Goal: Obtain resource: Obtain resource

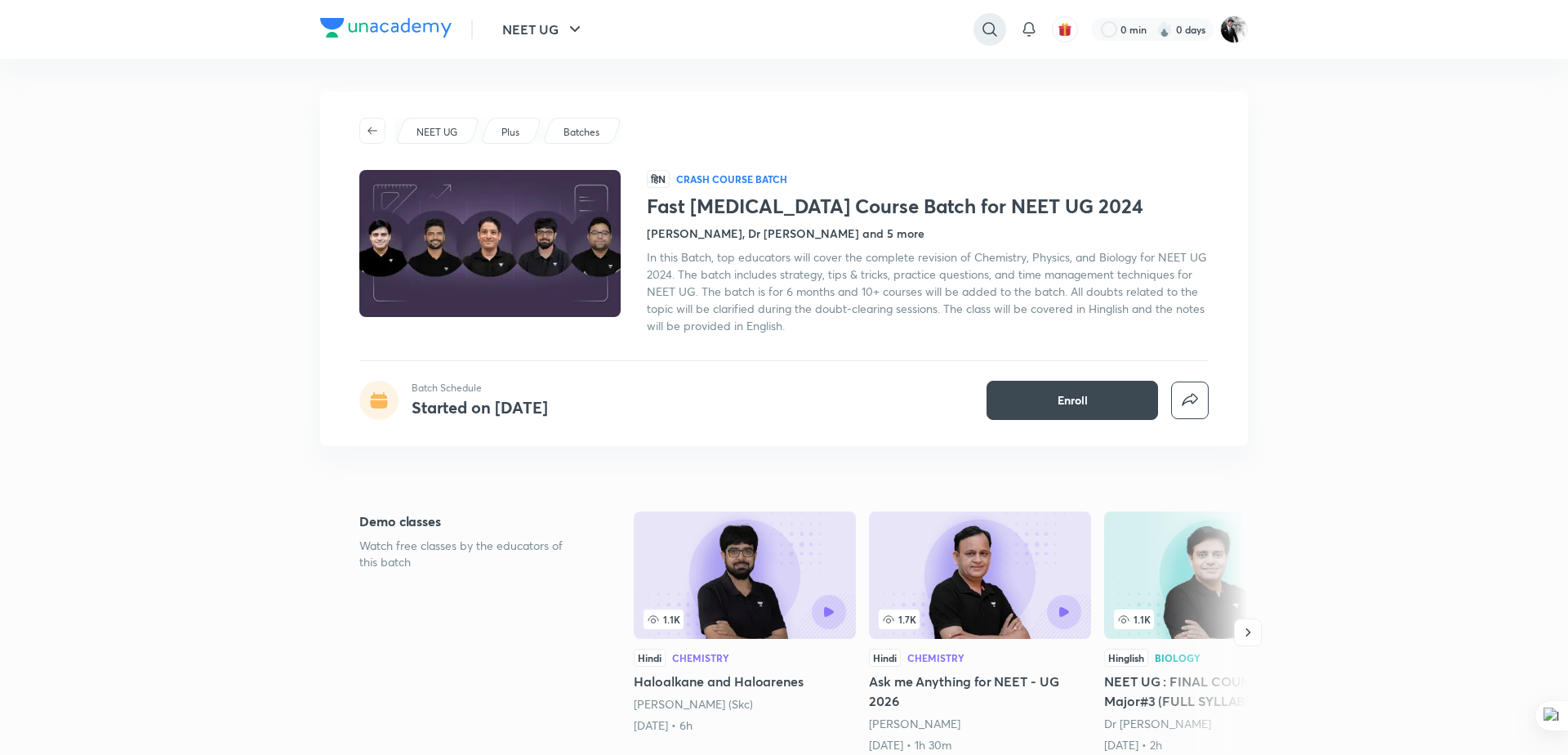
click at [985, 32] on icon at bounding box center [990, 28] width 14 height 14
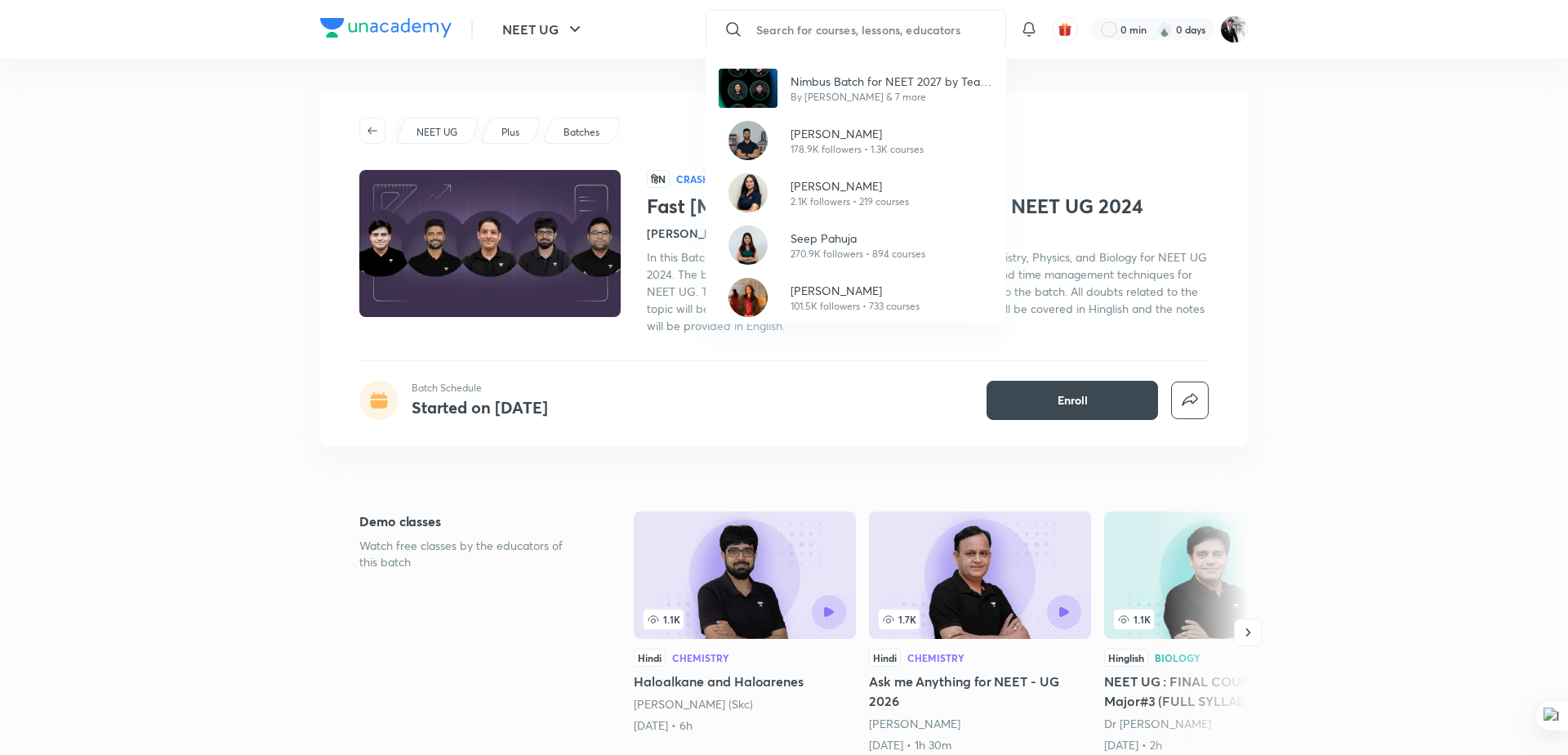
click at [583, 29] on div "Nimbus Batch for NEET 2027 by Team Super Six By [PERSON_NAME] & 7 more [PERSON_…" at bounding box center [784, 377] width 1568 height 755
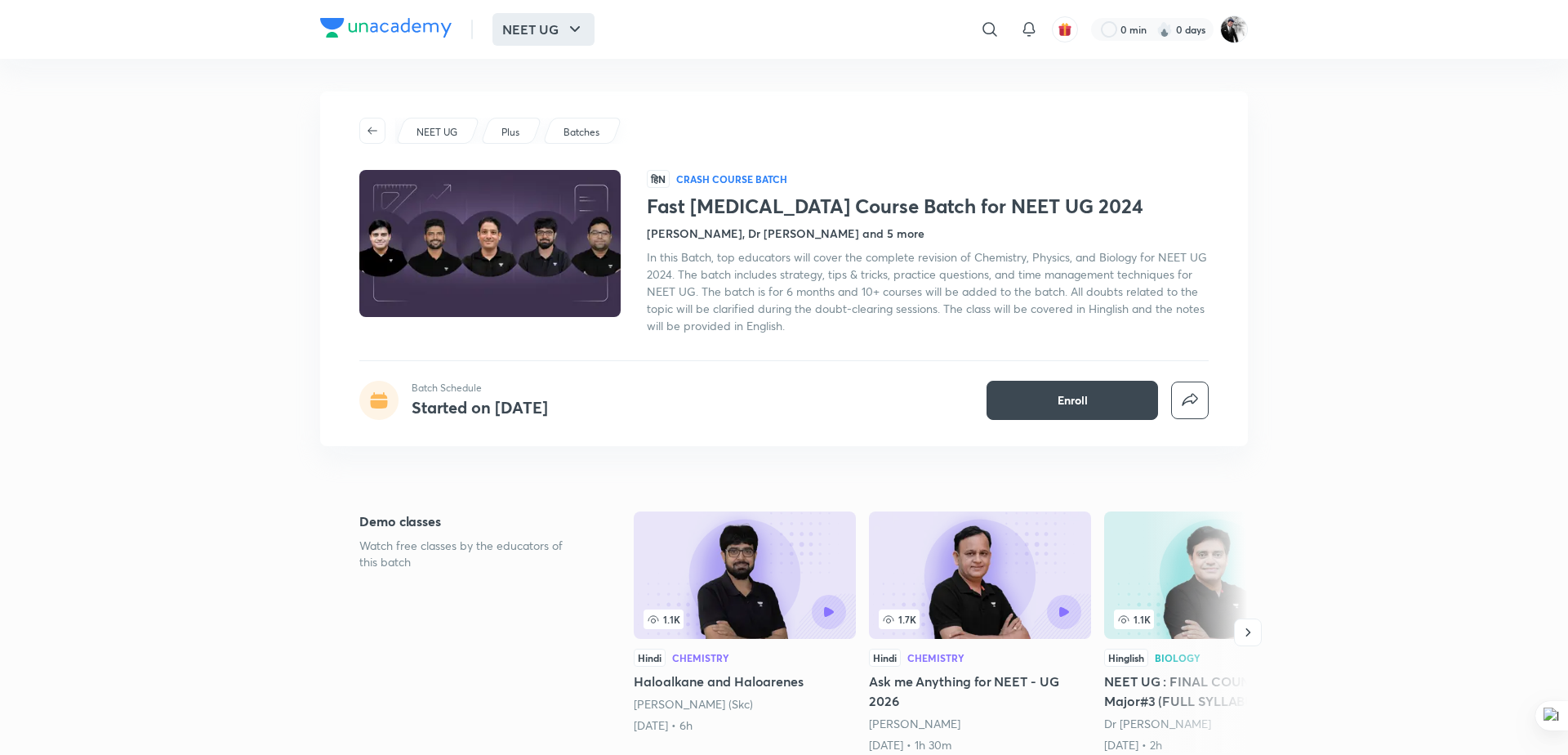
click at [565, 31] on icon "button" at bounding box center [574, 28] width 19 height 19
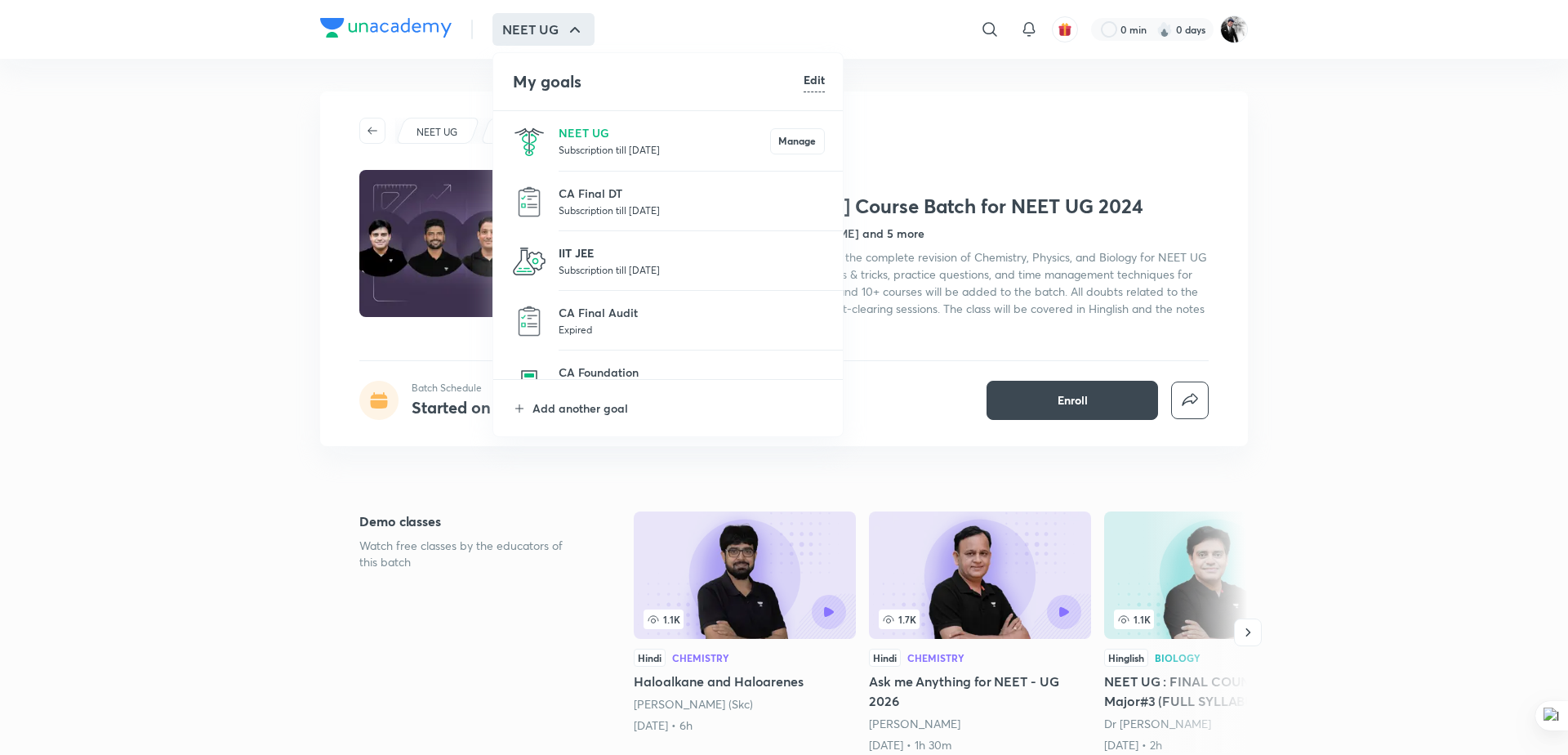
click at [583, 256] on p "IIT JEE" at bounding box center [691, 253] width 267 height 18
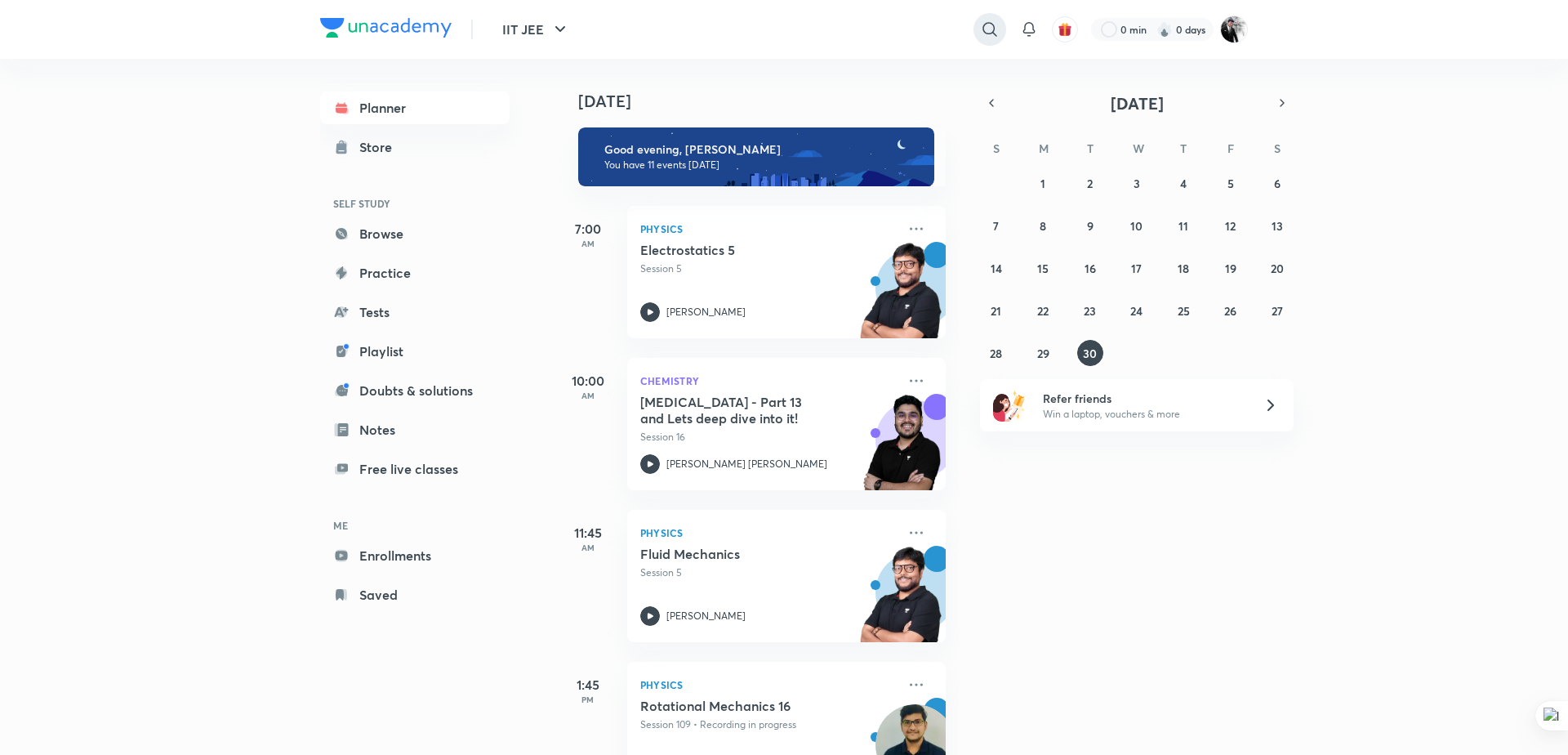
click at [985, 37] on icon at bounding box center [990, 28] width 19 height 19
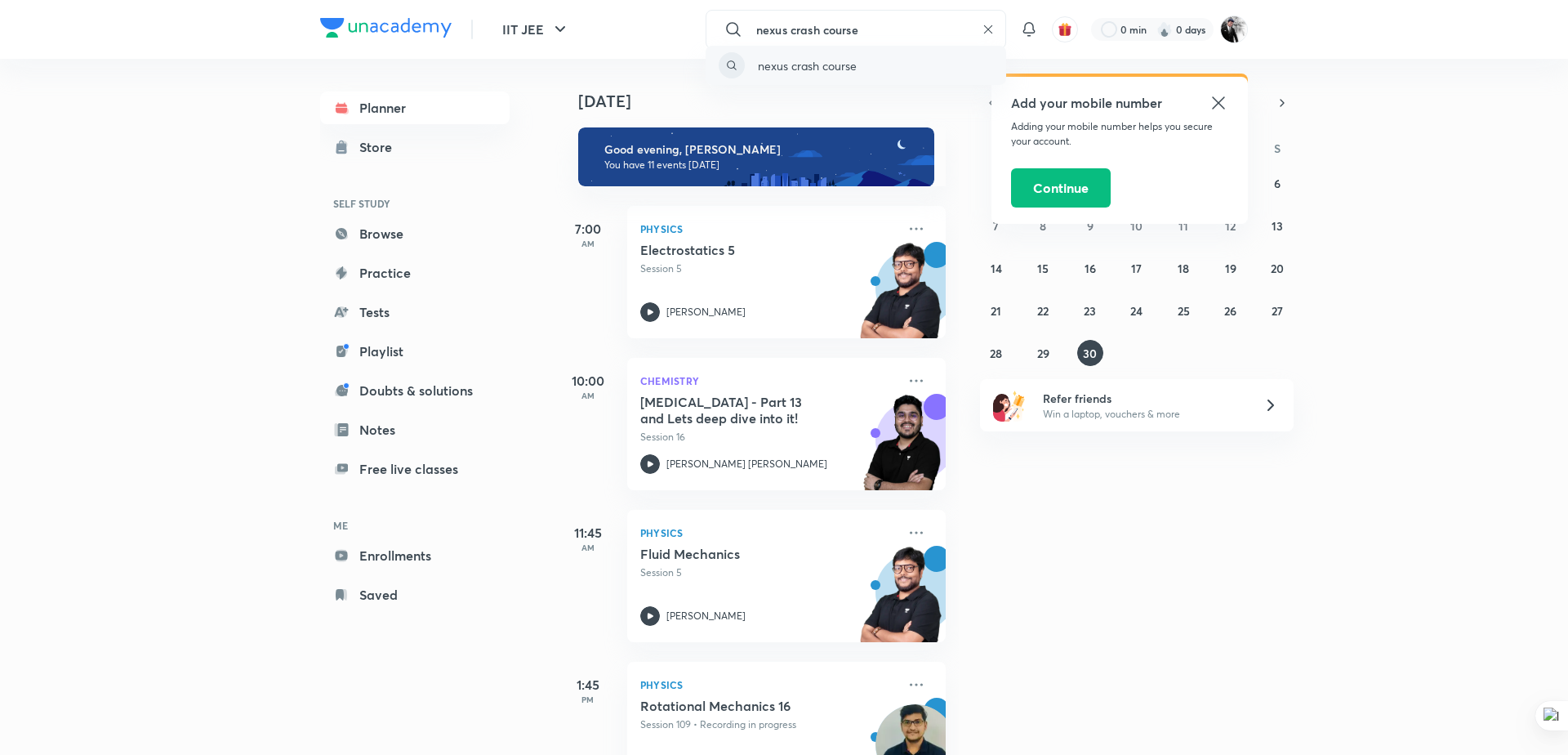
type input "nexus crash course"
click at [815, 69] on p "nexus crash course" at bounding box center [807, 65] width 99 height 18
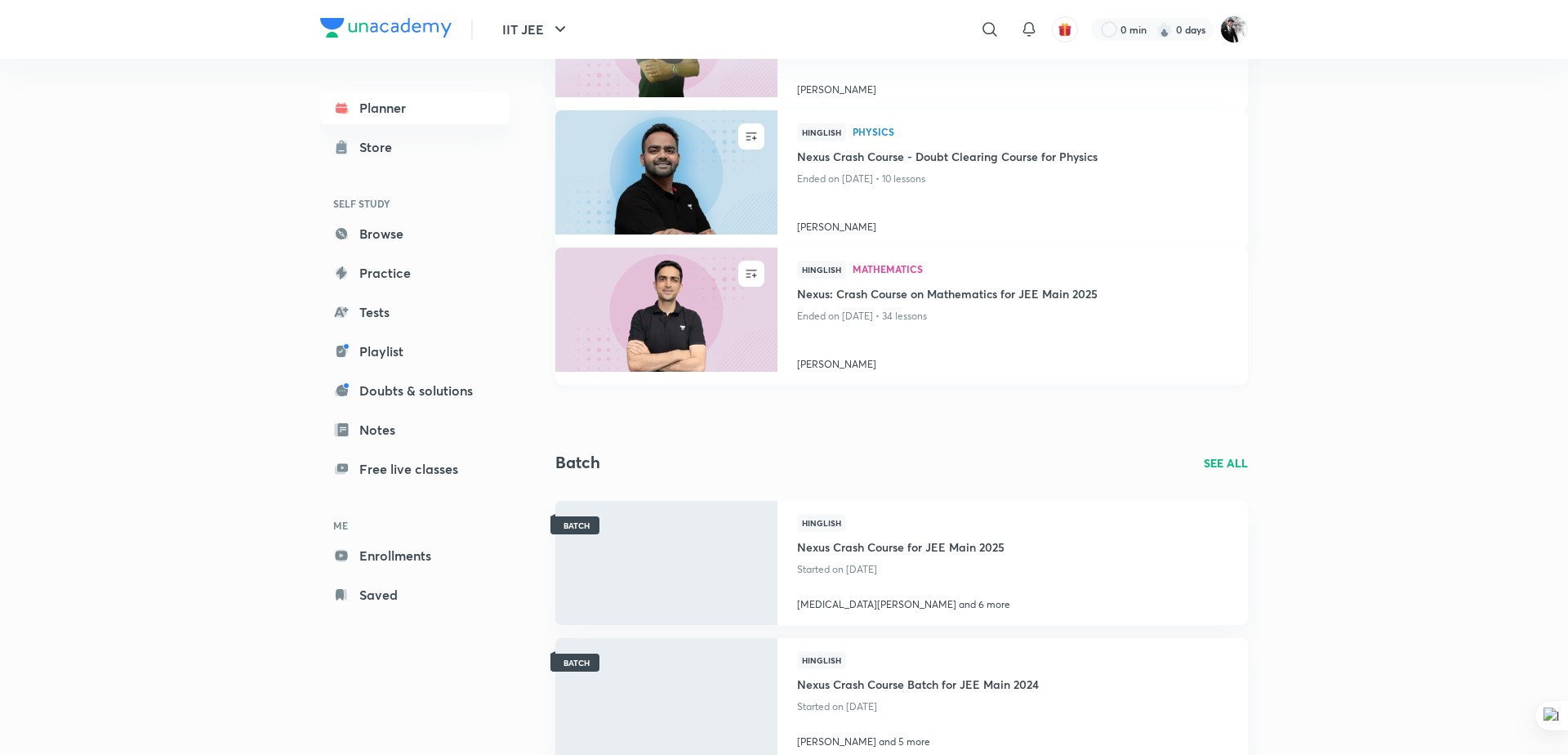
scroll to position [360, 0]
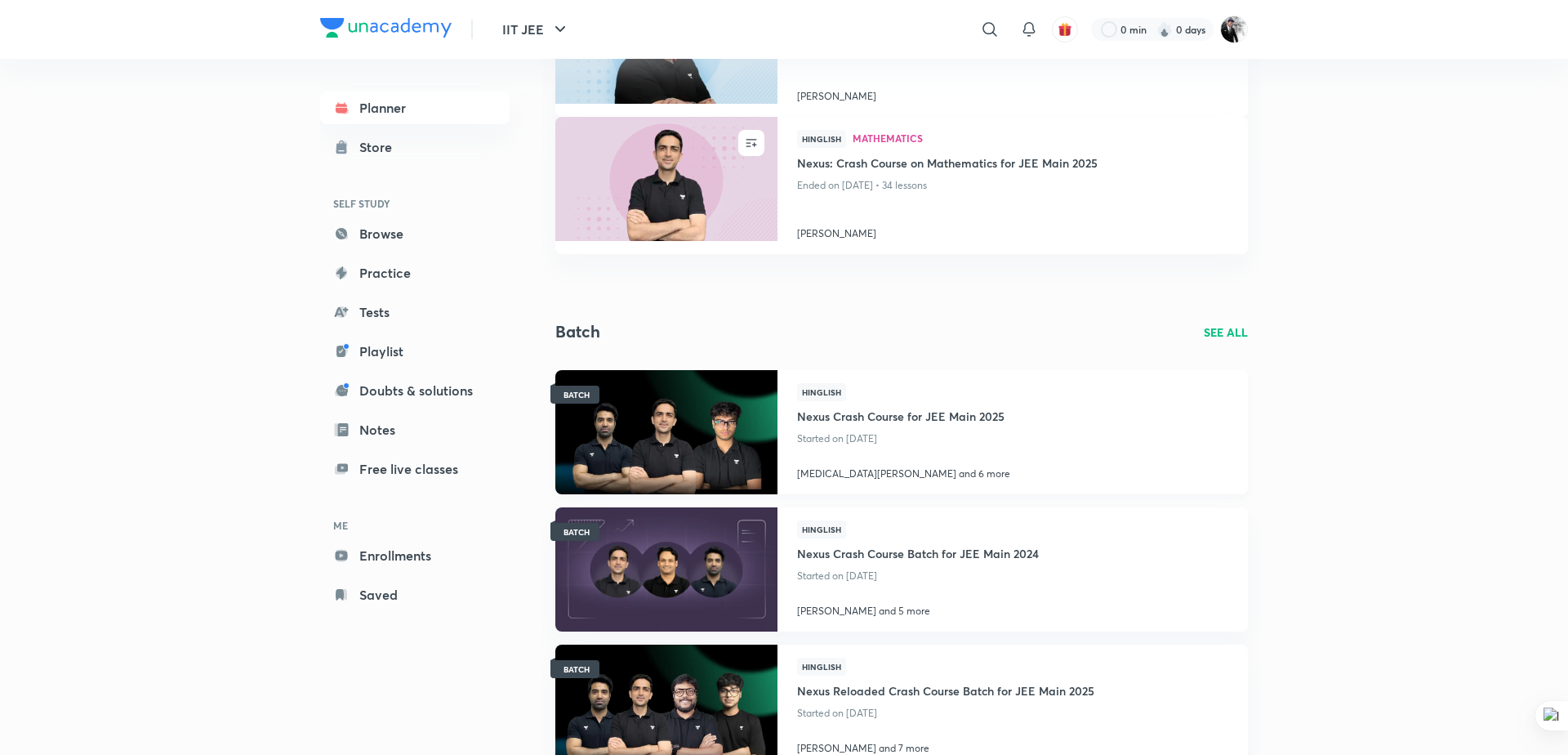
click at [896, 409] on h4 "Nexus Crash Course for JEE Main 2025" at bounding box center [904, 415] width 213 height 27
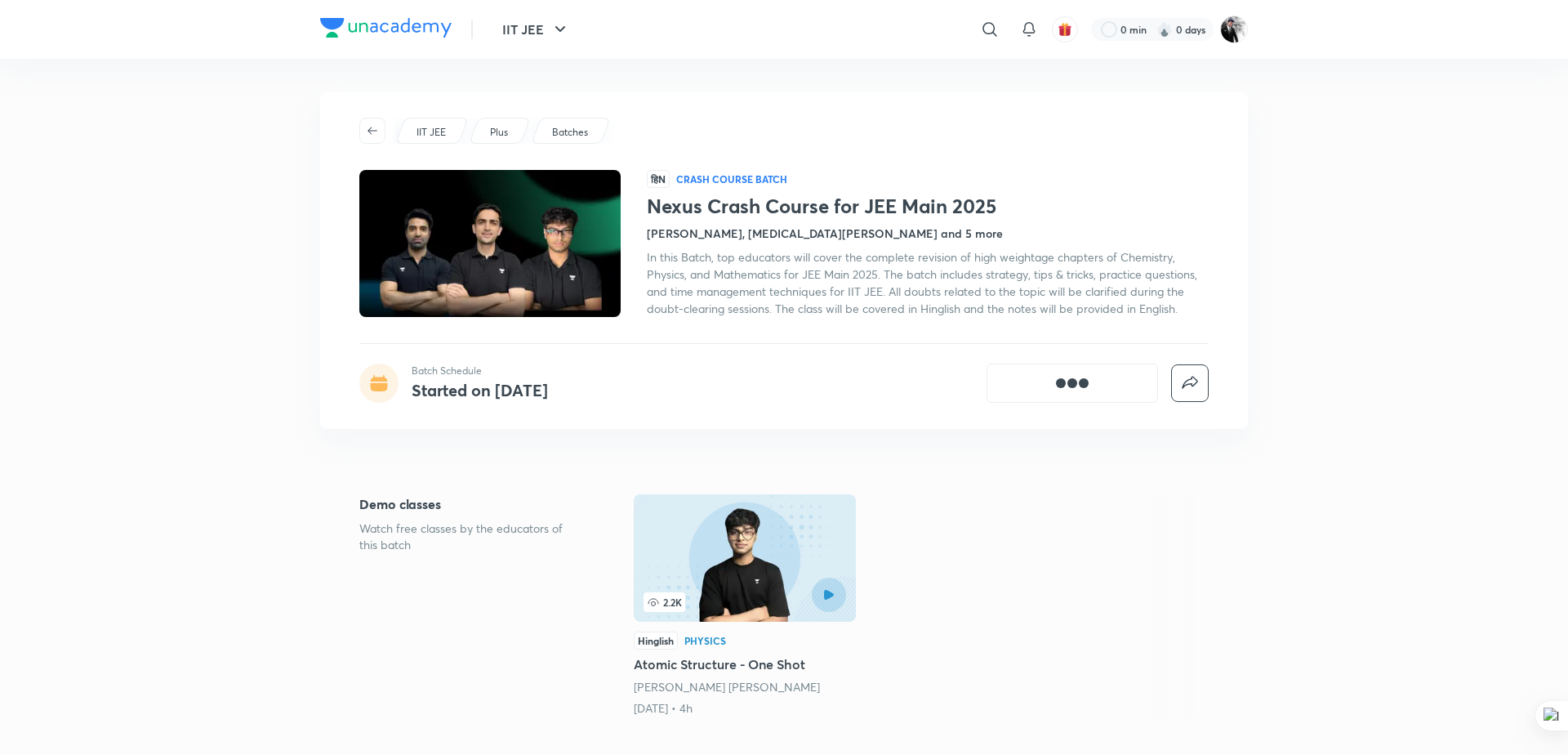
scroll to position [265, 0]
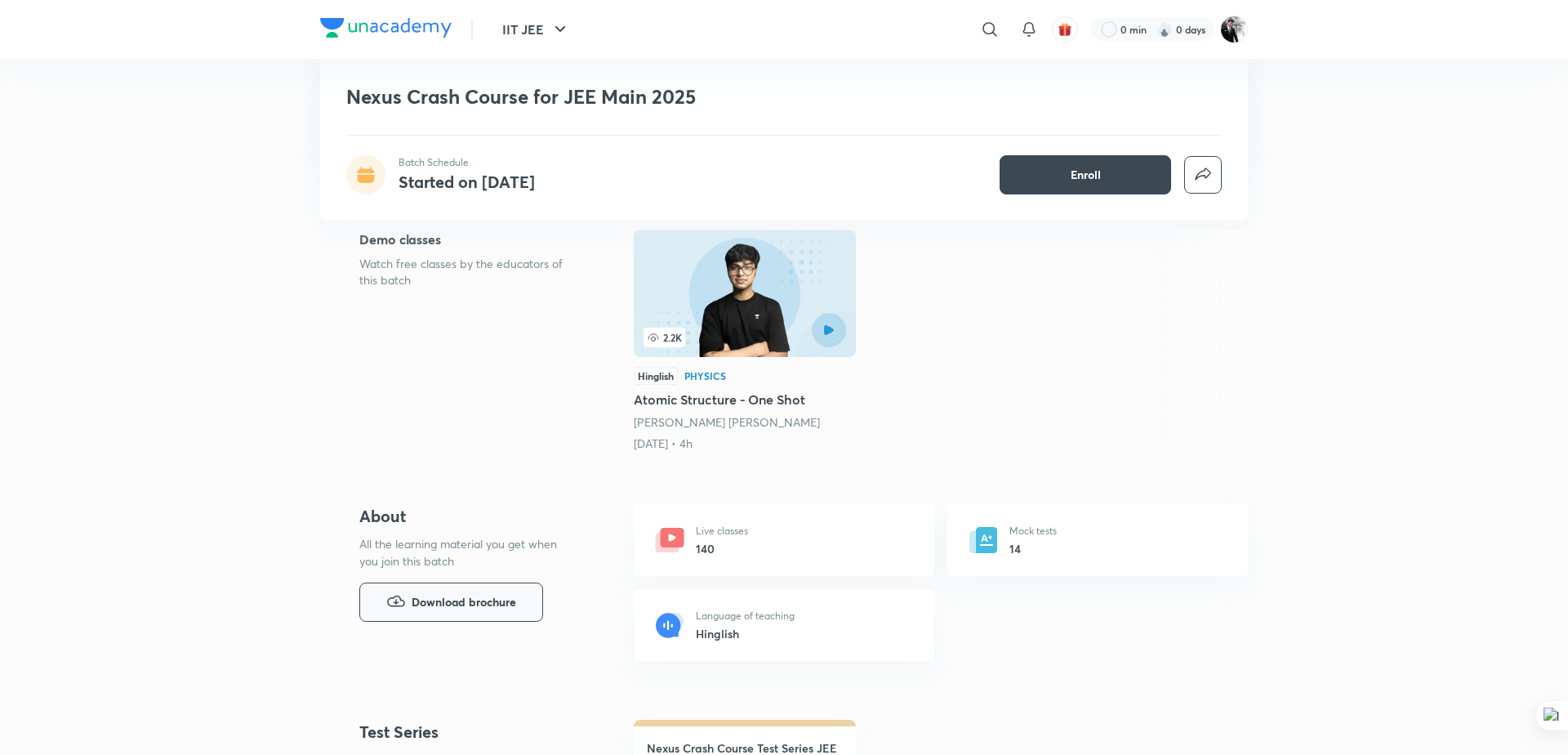
click at [471, 605] on span "Download brochure" at bounding box center [464, 601] width 104 height 18
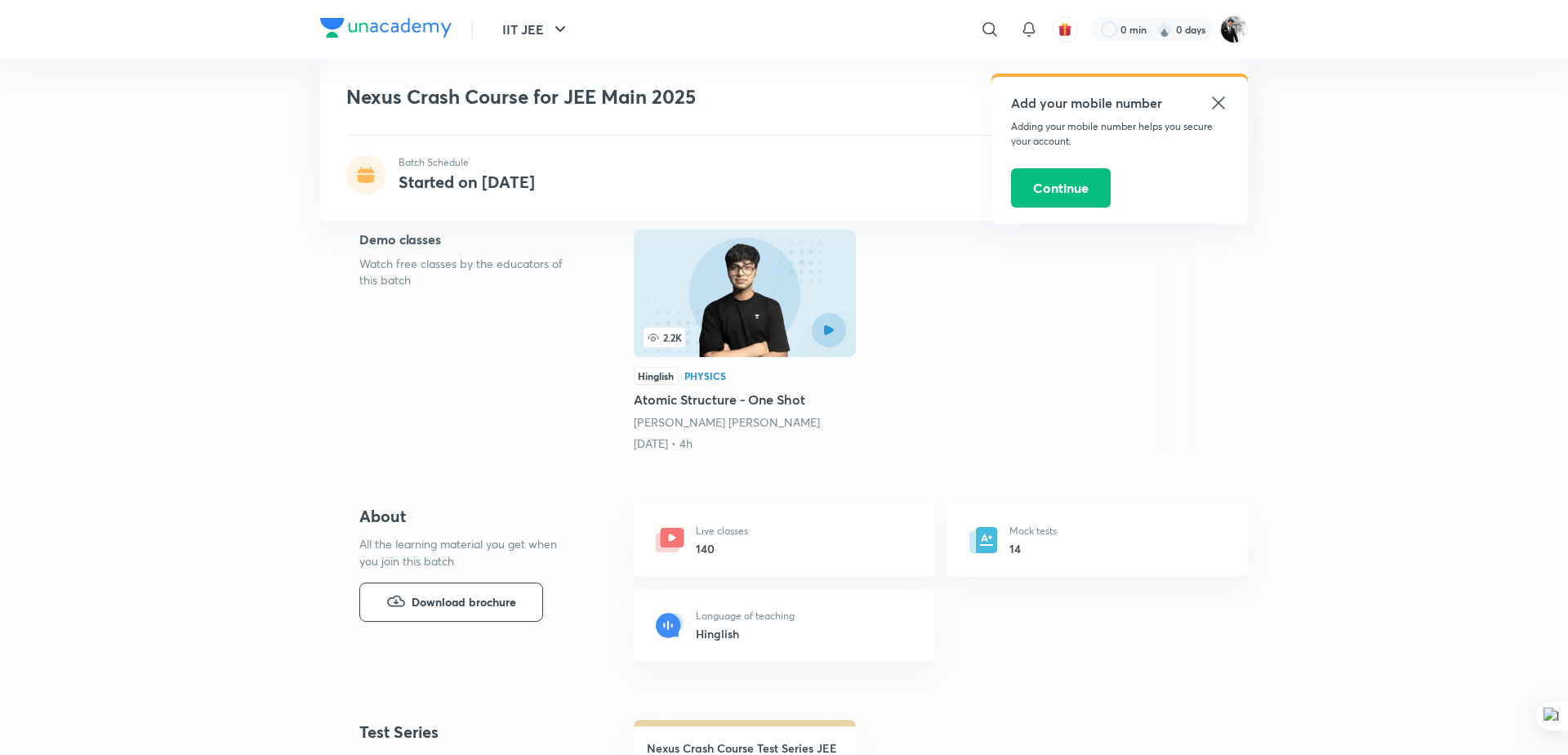
click at [1215, 101] on icon at bounding box center [1218, 102] width 19 height 19
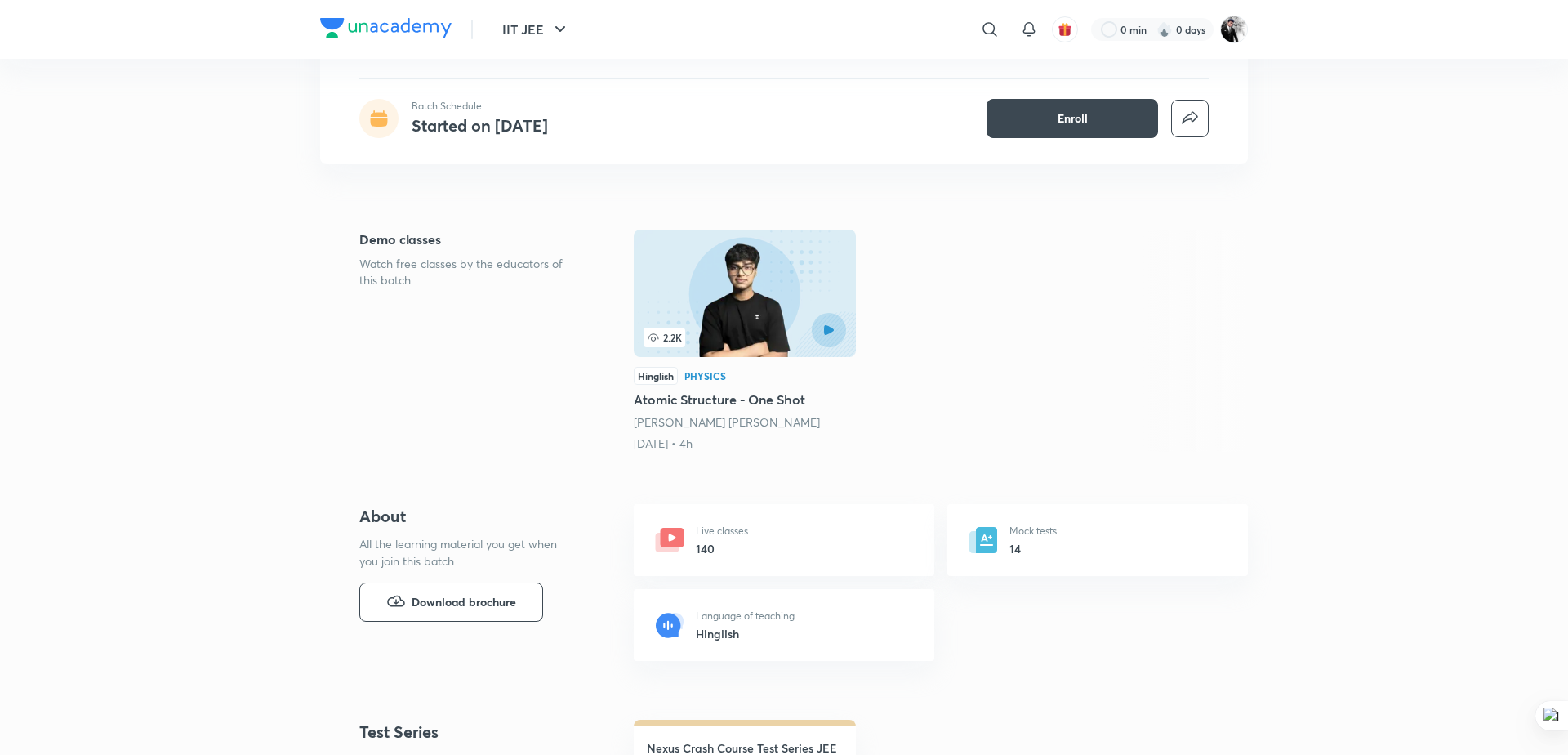
scroll to position [0, 0]
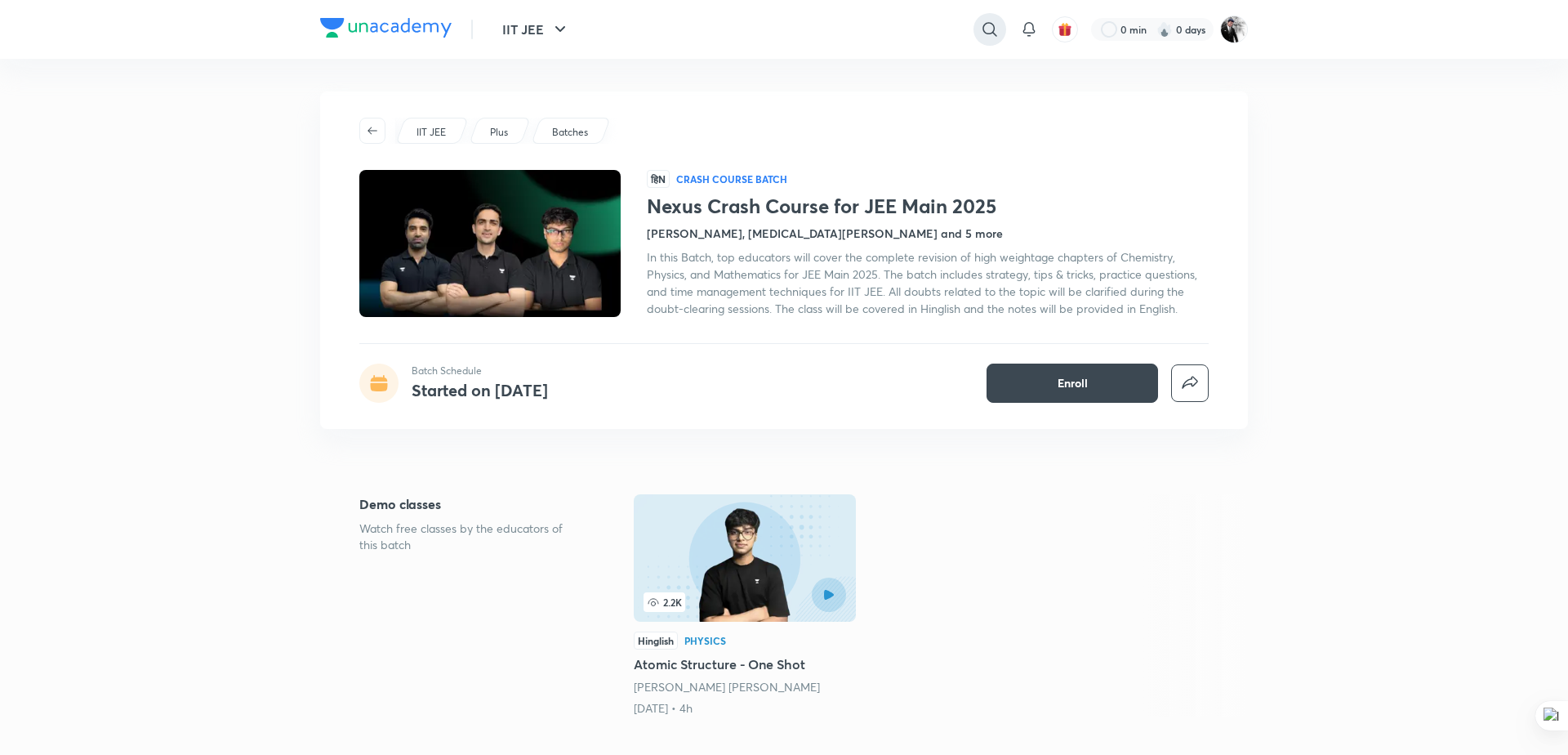
click at [981, 34] on icon at bounding box center [990, 28] width 19 height 19
type input "champs"
click at [799, 57] on div "champs" at bounding box center [856, 65] width 301 height 39
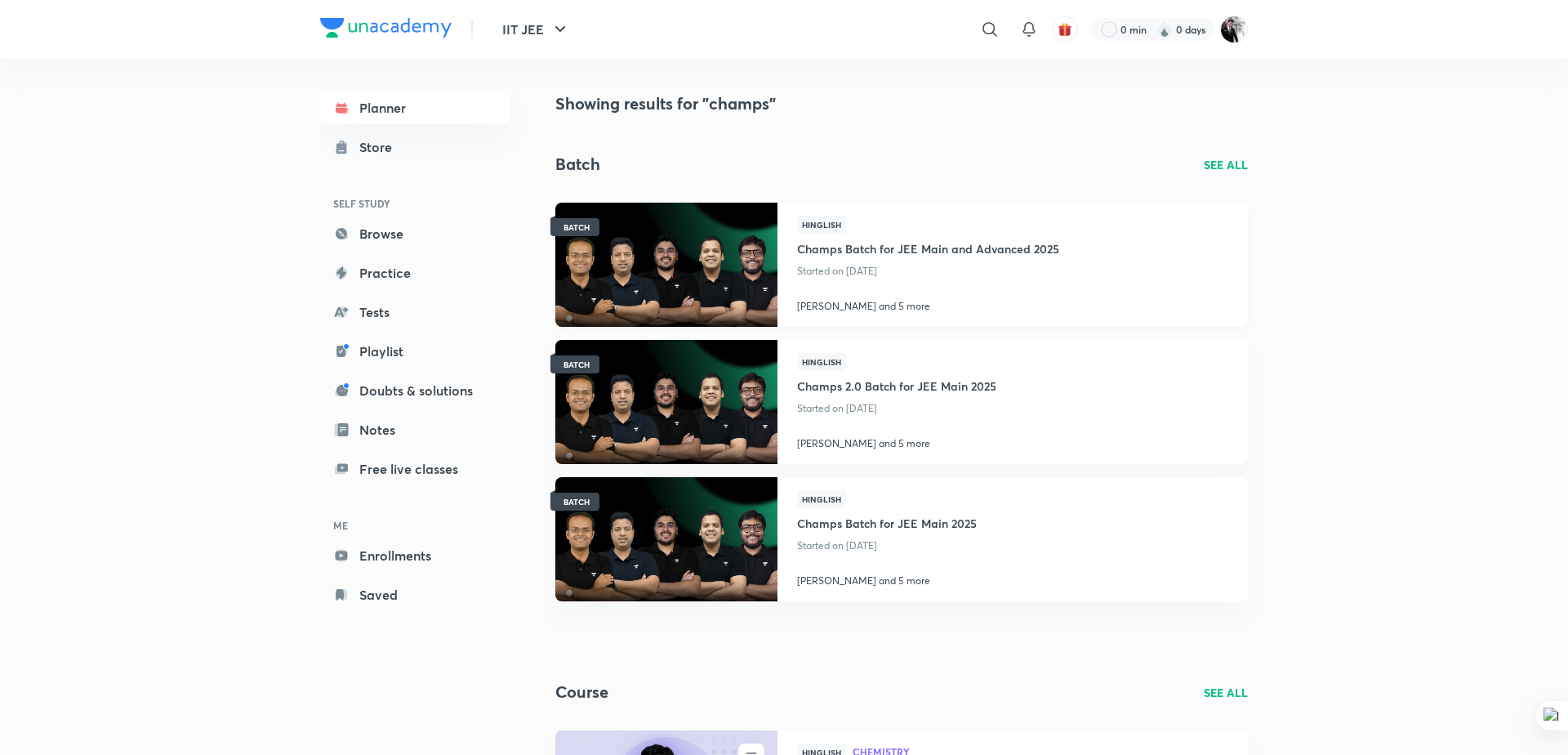
click at [980, 247] on h4 "Champs Batch for JEE Main and Advanced 2025" at bounding box center [929, 247] width 262 height 27
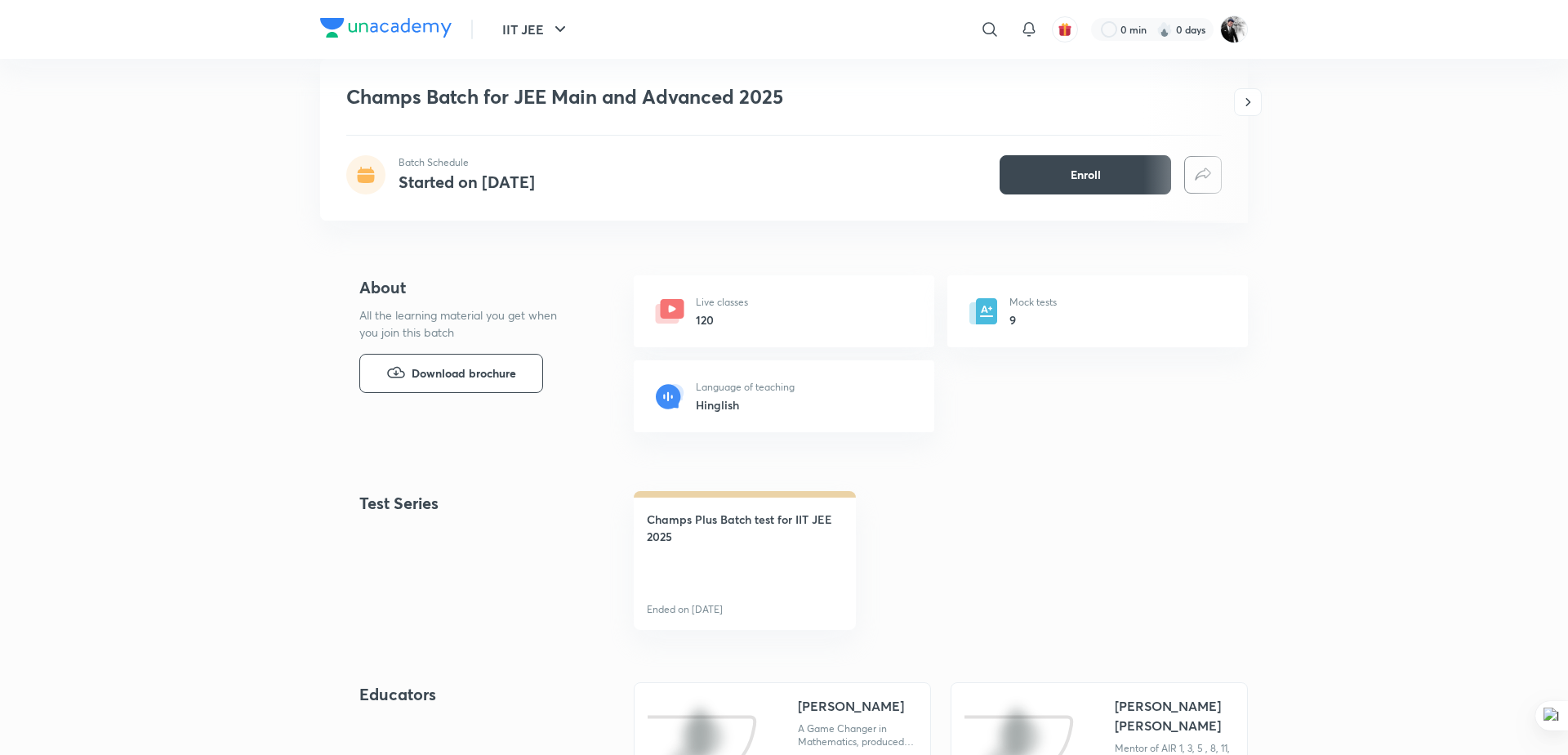
scroll to position [602, 0]
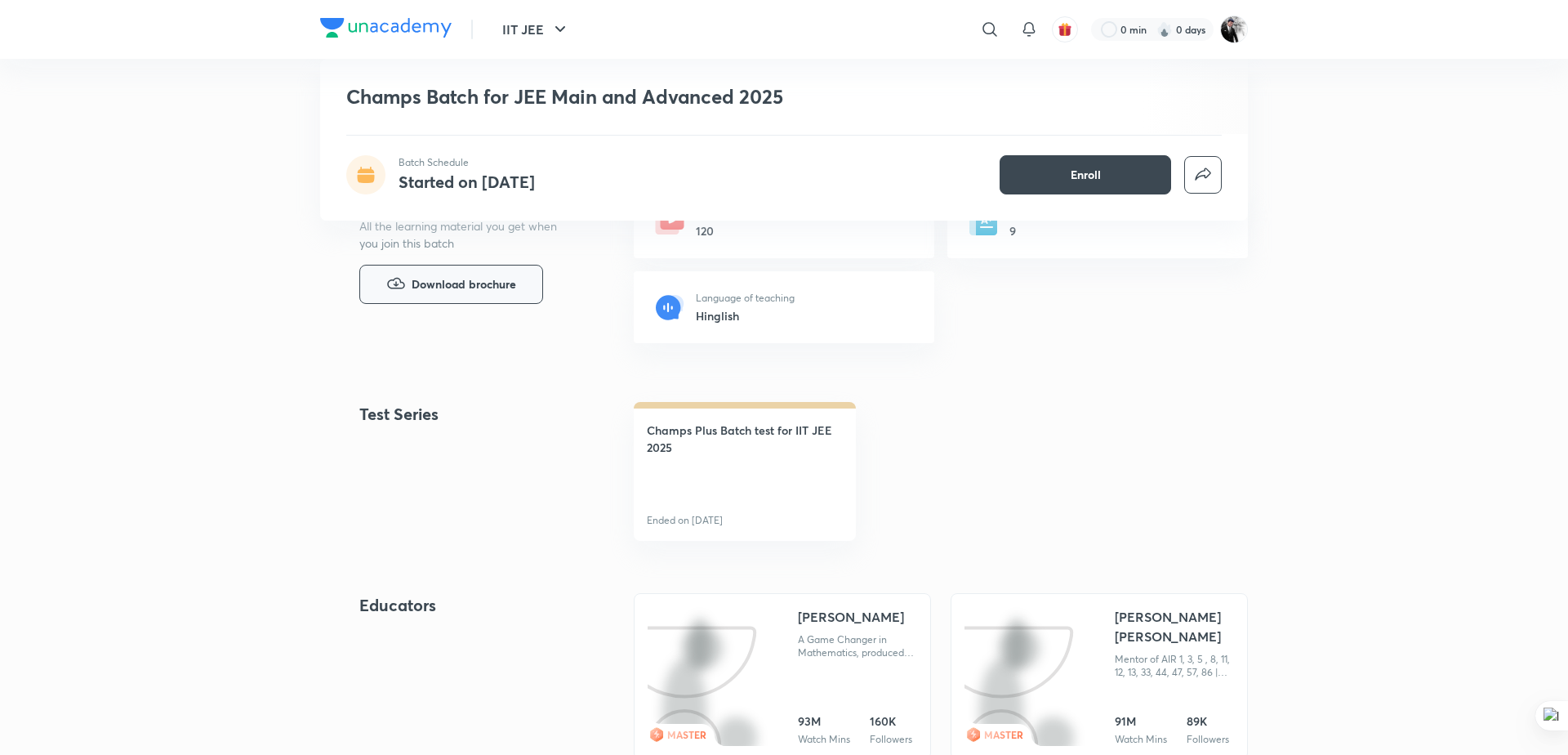
click at [446, 268] on button "Download brochure" at bounding box center [451, 284] width 184 height 39
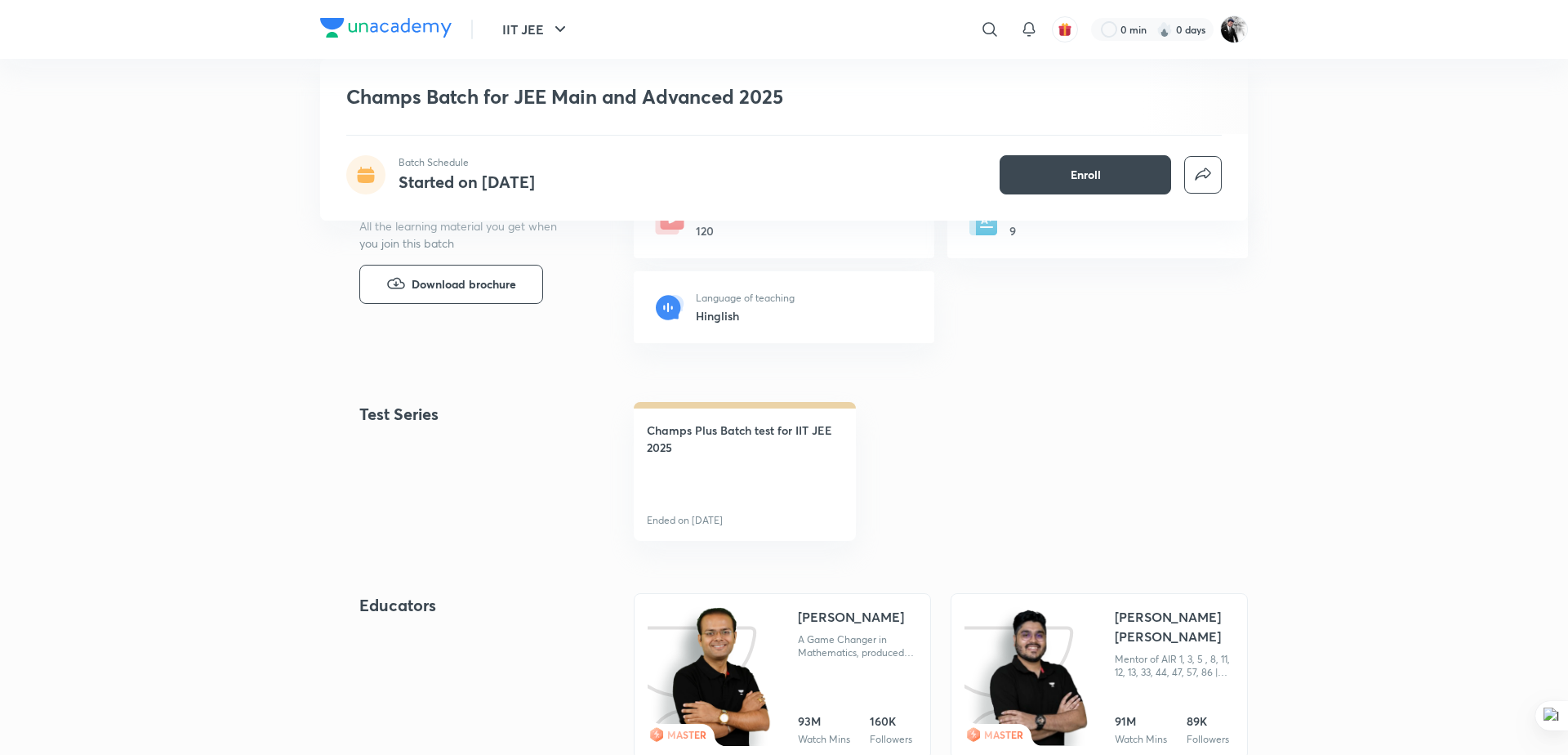
scroll to position [0, 0]
